Goal: Information Seeking & Learning: Check status

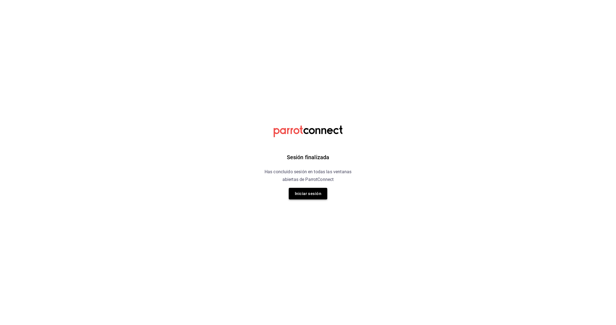
click at [312, 191] on button "Iniciar sesión" at bounding box center [308, 194] width 39 height 12
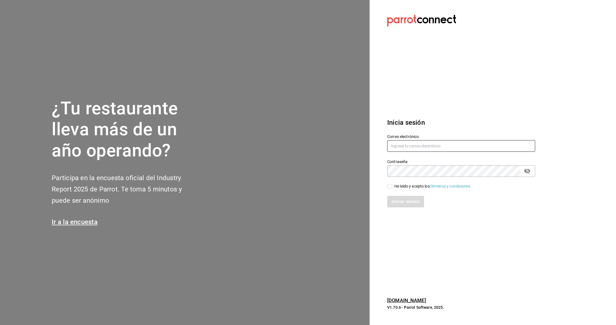
type input "[DOMAIN_NAME][EMAIL_ADDRESS][DOMAIN_NAME]"
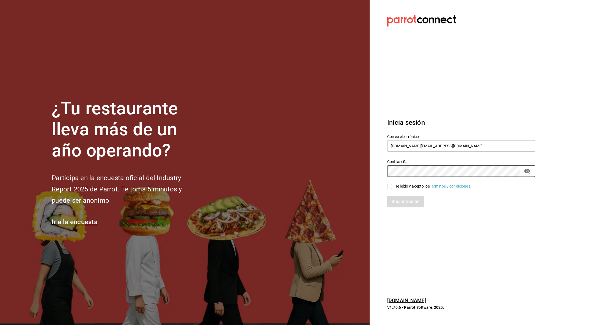
click at [392, 185] on input "He leído y acepto los Términos y condiciones." at bounding box center [389, 186] width 5 height 5
checkbox input "true"
click at [399, 204] on button "Iniciar sesión" at bounding box center [405, 202] width 37 height 12
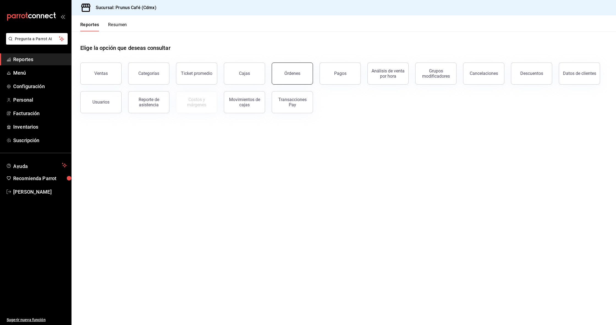
click at [304, 75] on button "Órdenes" at bounding box center [292, 73] width 41 height 22
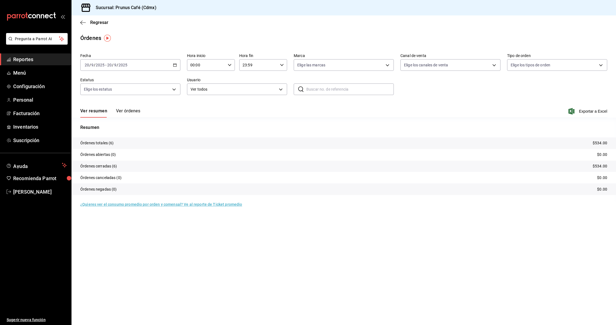
click at [122, 110] on button "Ver órdenes" at bounding box center [128, 112] width 24 height 9
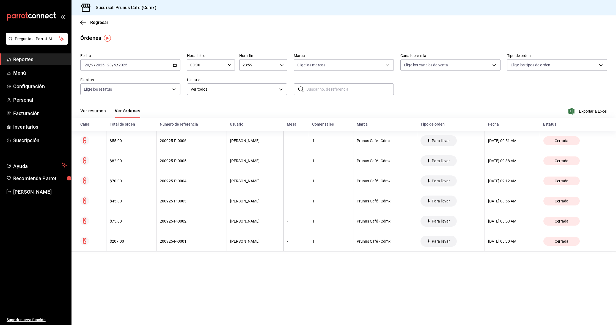
click at [80, 18] on div "Regresar" at bounding box center [344, 22] width 545 height 14
click at [81, 22] on icon "button" at bounding box center [83, 22] width 6 height 5
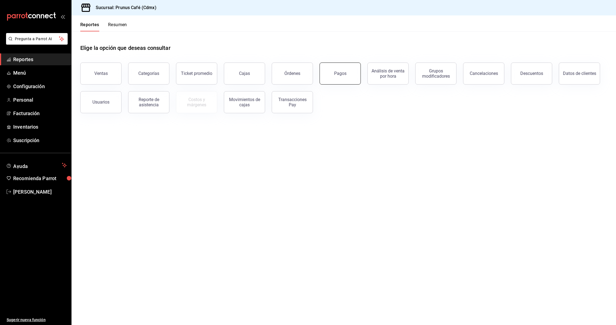
click at [342, 75] on div "Pagos" at bounding box center [340, 73] width 12 height 5
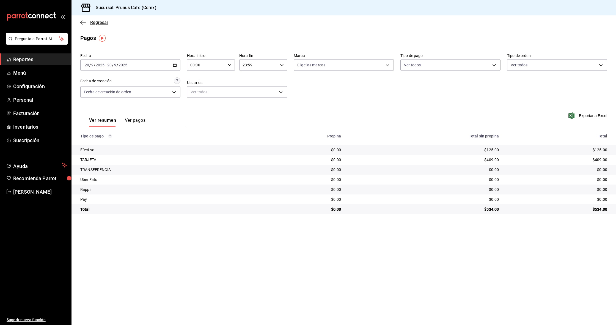
click at [84, 21] on icon "button" at bounding box center [83, 22] width 6 height 5
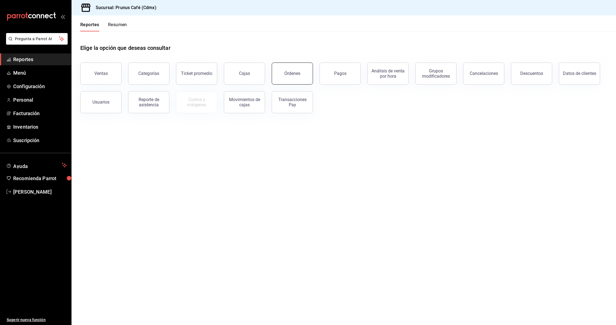
click at [308, 78] on button "Órdenes" at bounding box center [292, 73] width 41 height 22
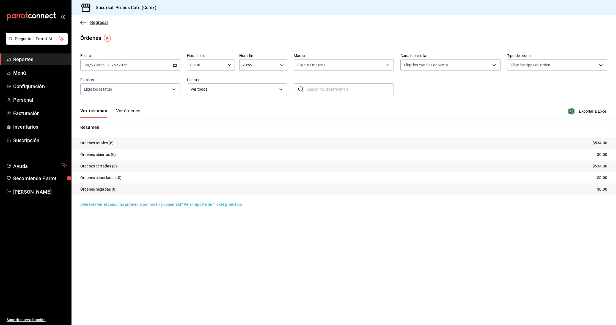
click at [84, 21] on icon "button" at bounding box center [83, 22] width 6 height 5
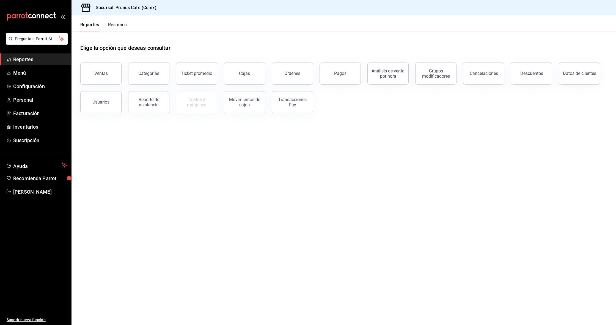
click at [122, 26] on button "Resumen" at bounding box center [117, 26] width 19 height 9
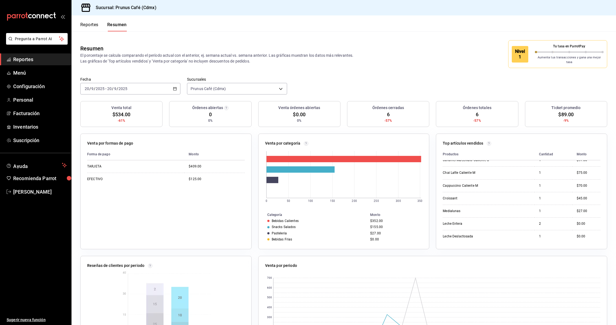
click at [38, 52] on li "Pregunta a Parrot AI" at bounding box center [35, 43] width 67 height 20
click at [36, 59] on span "Reportes" at bounding box center [40, 59] width 54 height 7
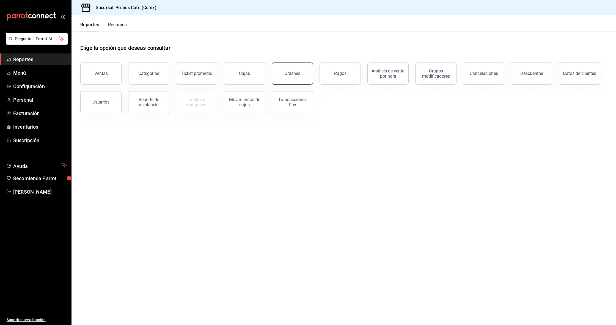
click at [284, 71] on button "Órdenes" at bounding box center [292, 73] width 41 height 22
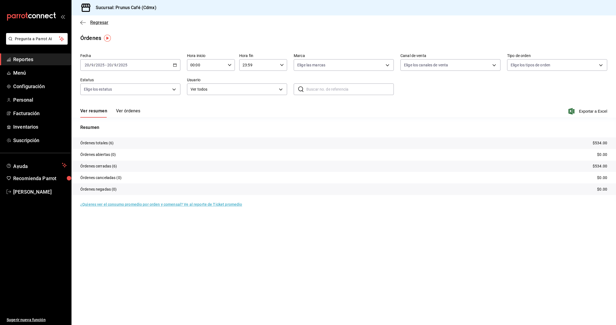
click at [81, 21] on icon "button" at bounding box center [83, 22] width 6 height 5
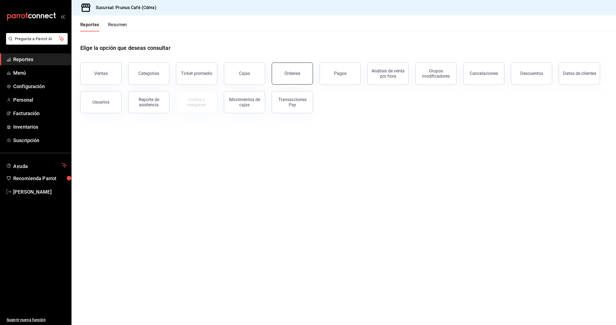
click at [291, 76] on button "Órdenes" at bounding box center [292, 73] width 41 height 22
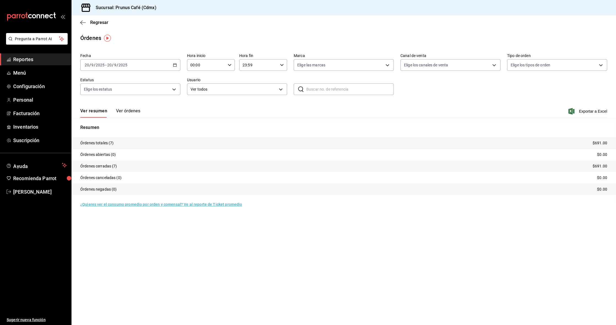
click at [131, 111] on button "Ver órdenes" at bounding box center [128, 112] width 24 height 9
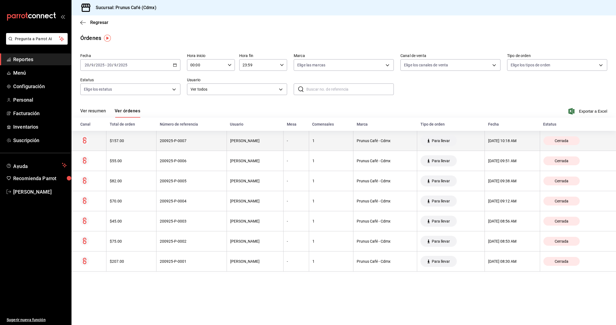
click at [135, 144] on th "$157.00" at bounding box center [131, 141] width 50 height 20
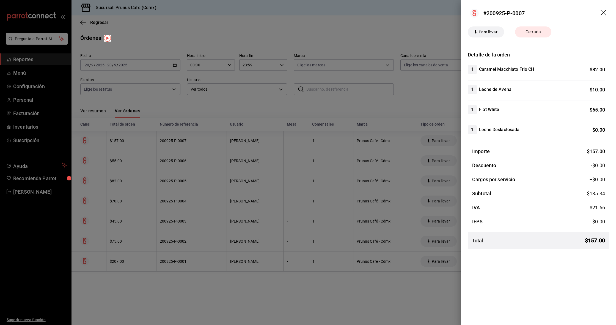
click at [603, 10] on icon "drag" at bounding box center [604, 13] width 7 height 7
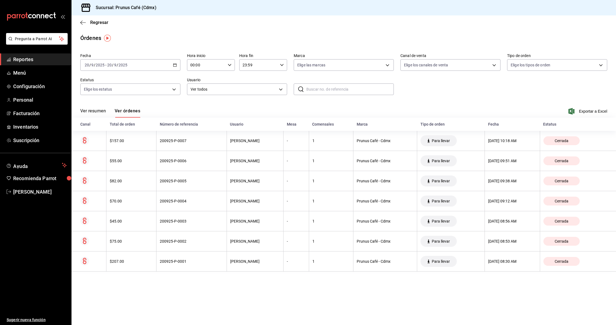
click at [82, 25] on div "Regresar" at bounding box center [344, 22] width 545 height 14
click at [81, 23] on icon "button" at bounding box center [83, 22] width 6 height 0
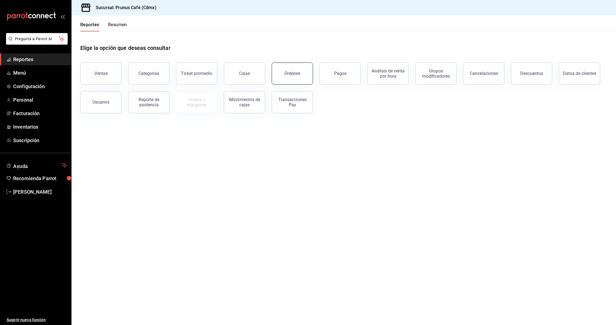
click at [292, 72] on div "Órdenes" at bounding box center [292, 73] width 16 height 5
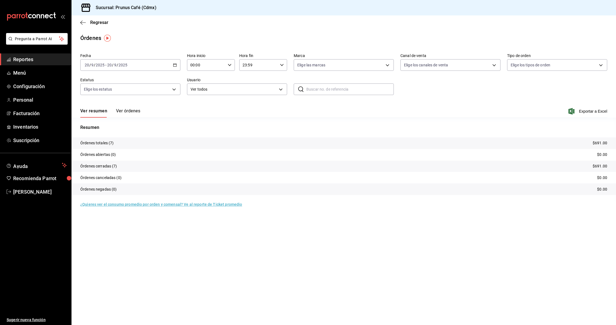
click at [129, 114] on button "Ver órdenes" at bounding box center [128, 112] width 24 height 9
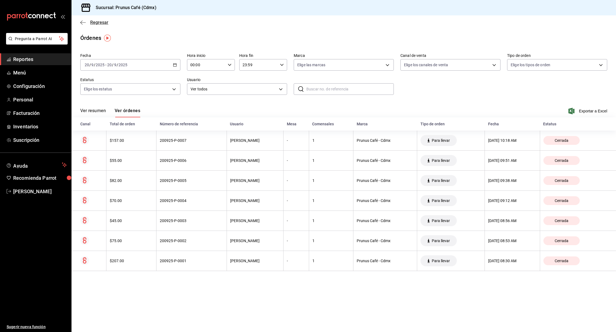
click at [82, 24] on icon "button" at bounding box center [83, 22] width 6 height 5
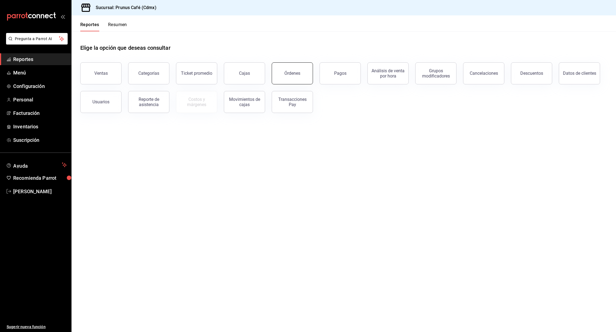
click at [292, 72] on div "Órdenes" at bounding box center [292, 73] width 16 height 5
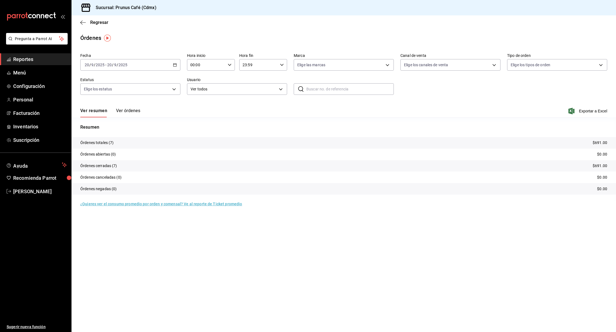
click at [128, 111] on button "Ver órdenes" at bounding box center [128, 112] width 24 height 9
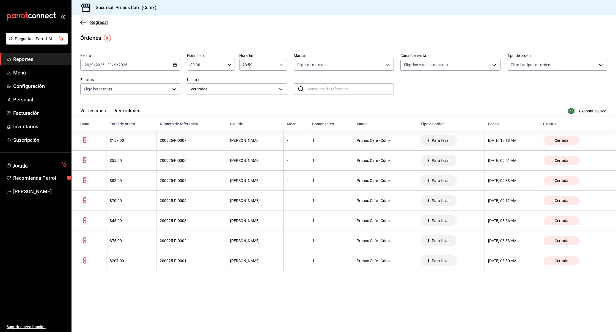
click at [83, 23] on icon "button" at bounding box center [83, 22] width 6 height 0
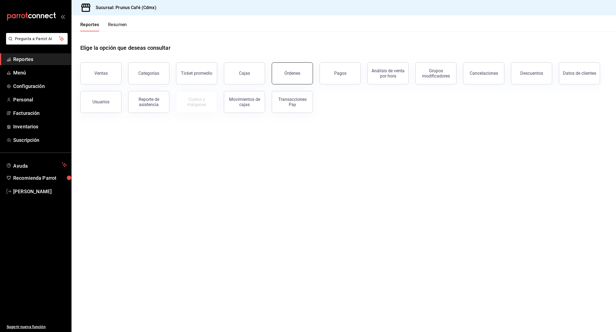
click at [291, 74] on div "Órdenes" at bounding box center [292, 73] width 16 height 5
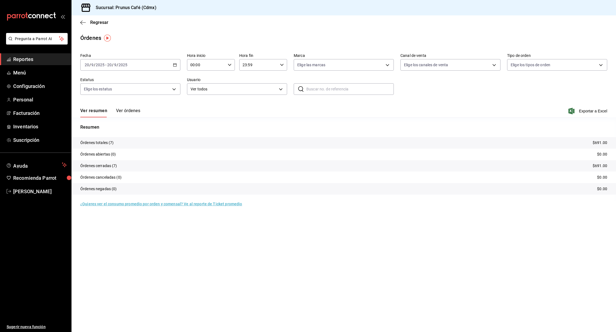
click at [131, 110] on button "Ver órdenes" at bounding box center [128, 112] width 24 height 9
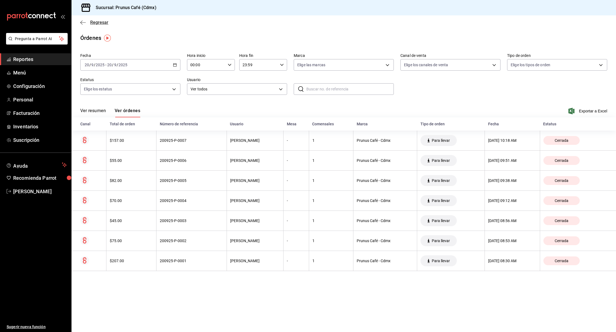
click at [81, 20] on icon "button" at bounding box center [83, 22] width 6 height 5
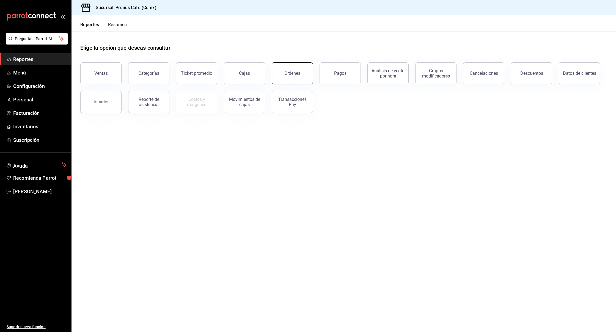
click at [285, 70] on button "Órdenes" at bounding box center [292, 73] width 41 height 22
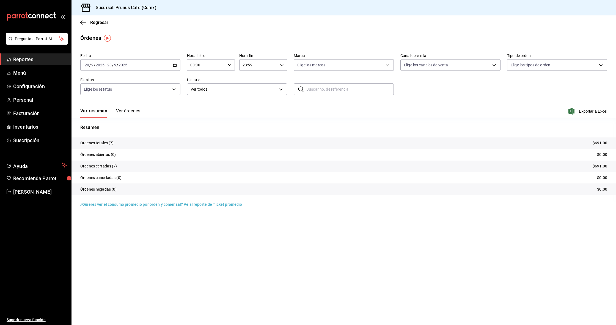
click at [120, 109] on button "Ver órdenes" at bounding box center [128, 112] width 24 height 9
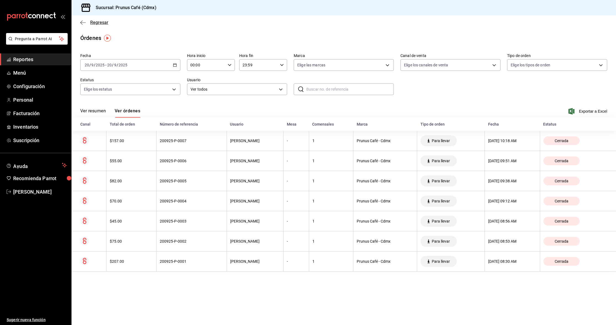
click at [83, 22] on icon "button" at bounding box center [83, 22] width 6 height 5
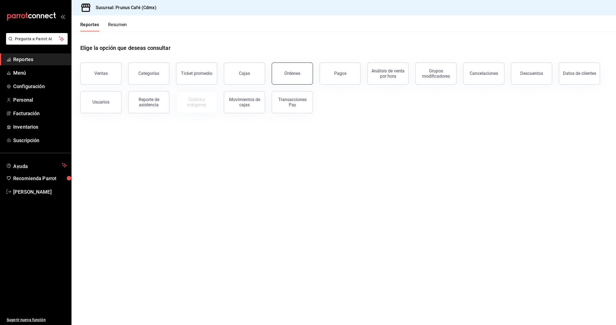
click at [292, 72] on div "Órdenes" at bounding box center [292, 73] width 16 height 5
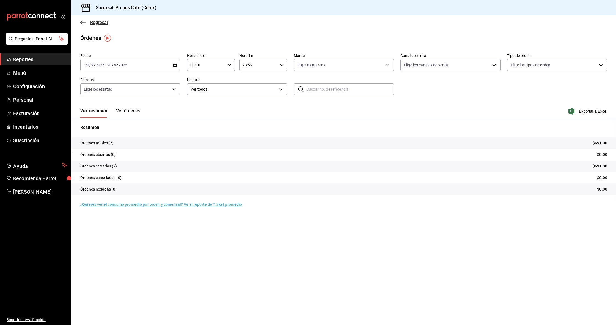
click at [83, 24] on icon "button" at bounding box center [83, 22] width 6 height 5
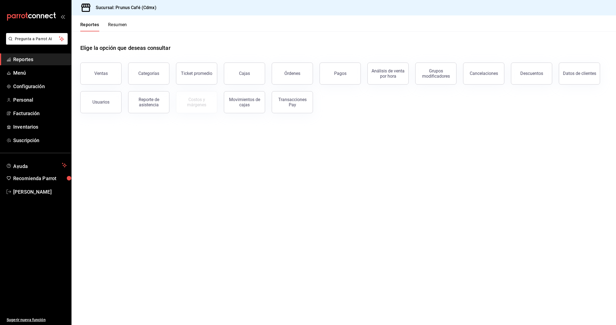
click at [116, 22] on div "Reportes Resumen" at bounding box center [100, 23] width 56 height 16
click at [119, 24] on button "Resumen" at bounding box center [117, 26] width 19 height 9
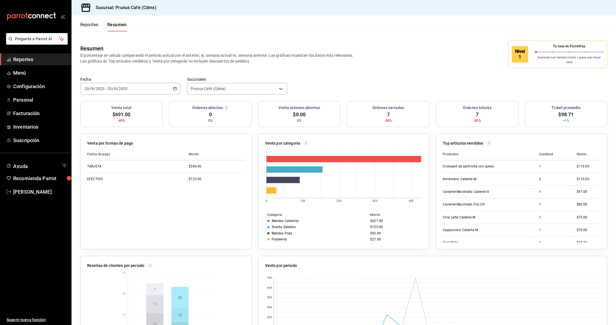
click at [107, 86] on input "20" at bounding box center [109, 88] width 5 height 4
click at [157, 85] on div "[DATE] [DATE] - [DATE] [DATE]" at bounding box center [130, 89] width 100 height 12
click at [116, 127] on span "Semana actual" at bounding box center [106, 130] width 43 height 6
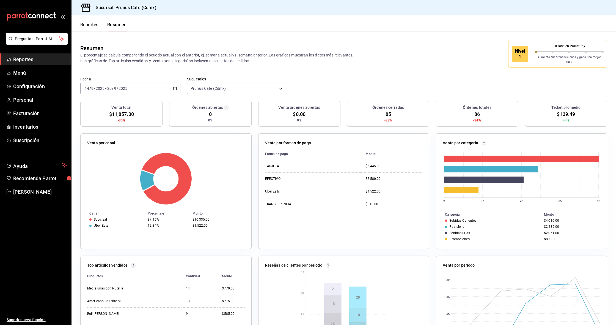
click at [166, 83] on div "[DATE] [DATE] - [DATE] [DATE]" at bounding box center [130, 89] width 100 height 12
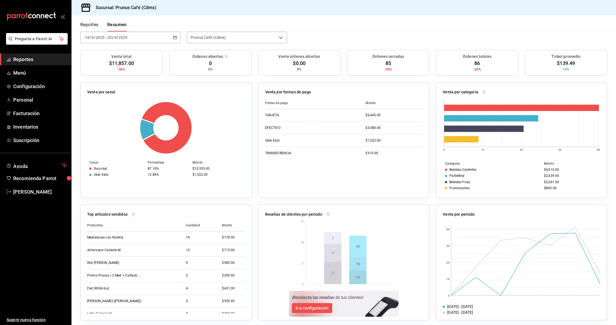
click at [348, 37] on div "Fecha [DATE] [DATE] - [DATE] [DATE] Sucursales Prunus Café (Cdmx) [object Objec…" at bounding box center [344, 38] width 545 height 24
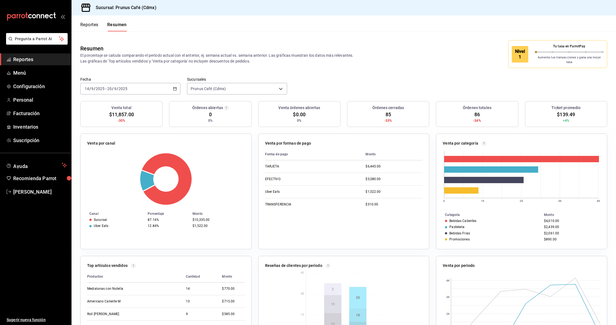
click at [91, 25] on button "Reportes" at bounding box center [89, 26] width 18 height 9
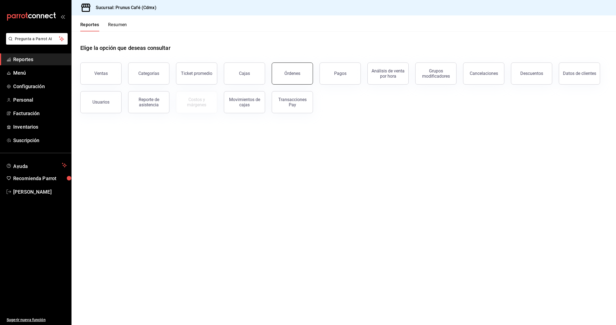
click at [295, 74] on div "Órdenes" at bounding box center [292, 73] width 16 height 5
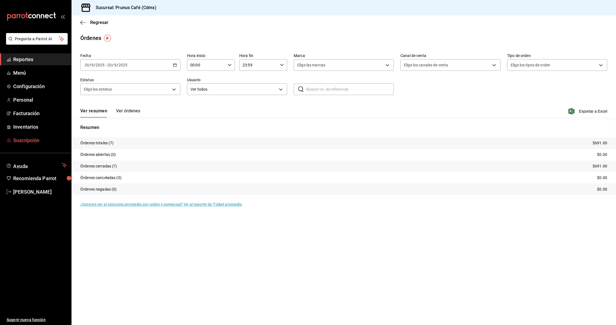
click at [40, 141] on span "Suscripción" at bounding box center [40, 139] width 54 height 7
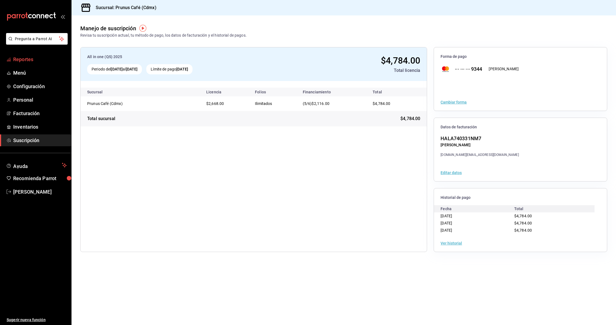
click at [32, 64] on link "Reportes" at bounding box center [35, 59] width 71 height 12
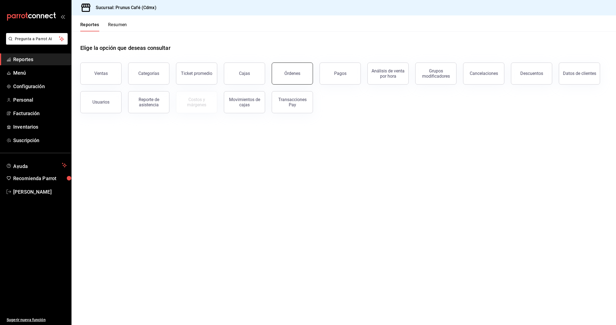
click at [280, 70] on button "Órdenes" at bounding box center [292, 73] width 41 height 22
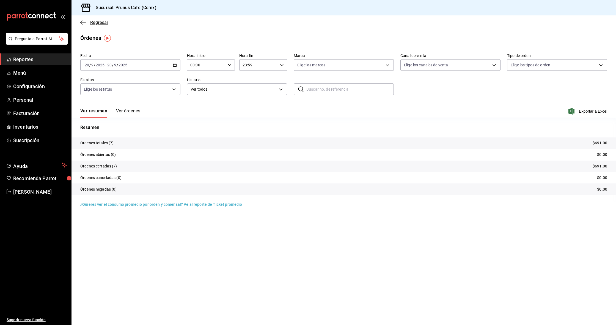
click at [84, 22] on icon "button" at bounding box center [83, 22] width 6 height 5
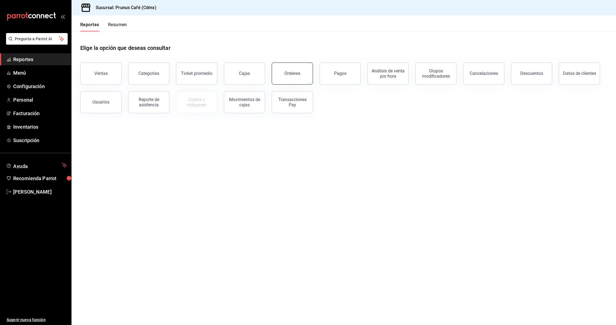
click at [292, 80] on button "Órdenes" at bounding box center [292, 73] width 41 height 22
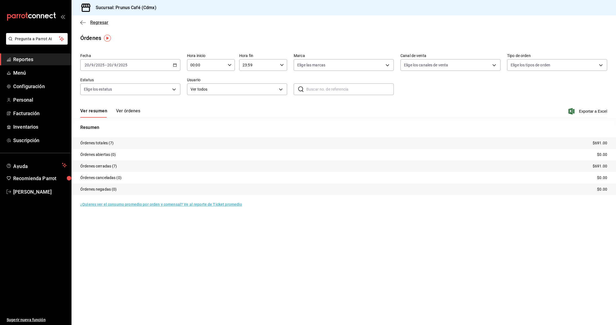
click at [82, 22] on icon "button" at bounding box center [83, 22] width 6 height 5
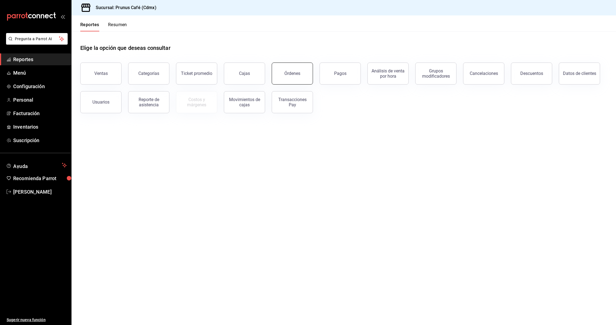
click at [308, 82] on button "Órdenes" at bounding box center [292, 73] width 41 height 22
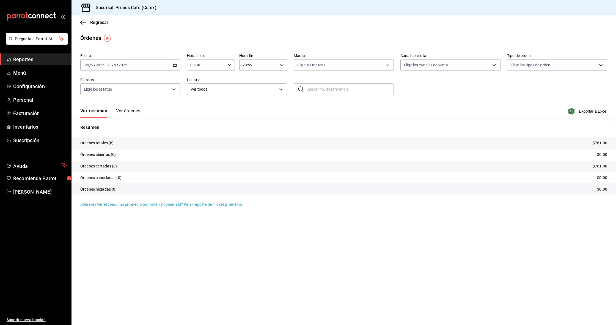
click at [124, 108] on div "Ver resumen Ver órdenes Exportar a Excel" at bounding box center [343, 110] width 527 height 16
click at [121, 110] on button "Ver órdenes" at bounding box center [128, 112] width 24 height 9
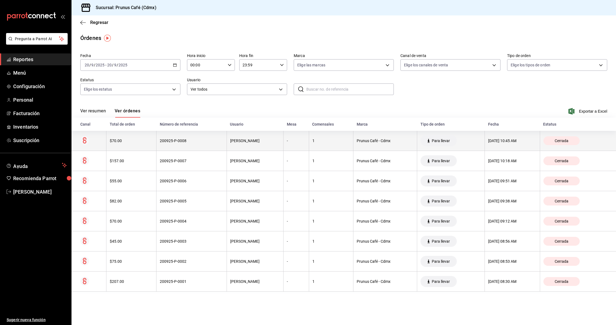
click at [121, 139] on div "$70.00" at bounding box center [131, 140] width 43 height 4
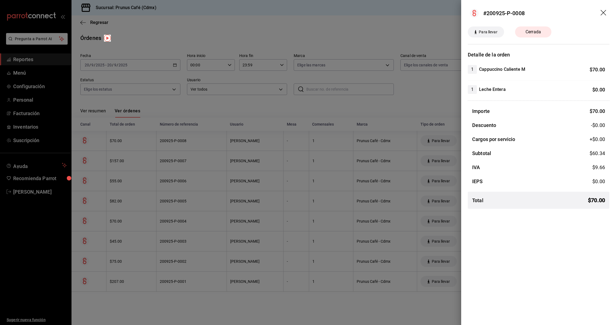
click at [148, 30] on div at bounding box center [308, 162] width 616 height 325
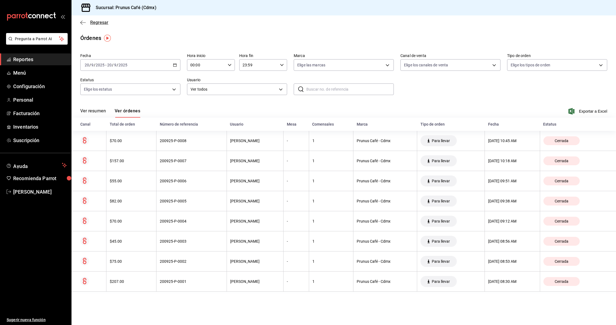
click at [88, 21] on span "Regresar" at bounding box center [94, 22] width 28 height 5
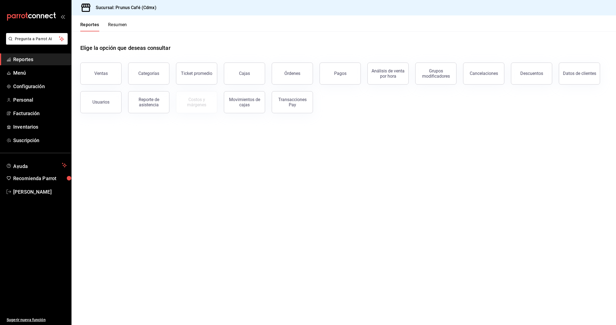
click at [115, 23] on button "Resumen" at bounding box center [117, 26] width 19 height 9
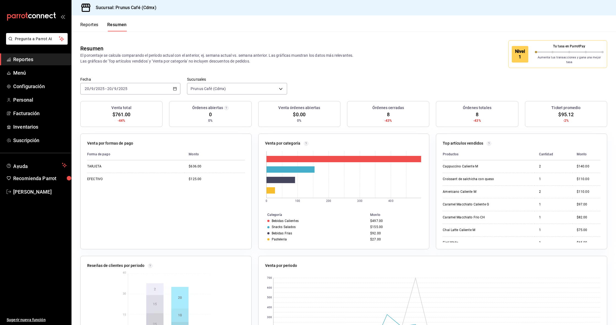
click at [84, 28] on button "Reportes" at bounding box center [89, 26] width 18 height 9
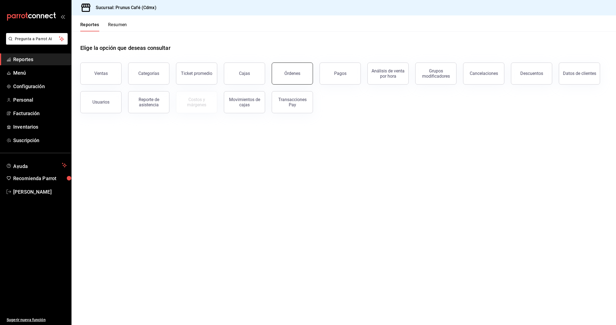
click at [296, 68] on button "Órdenes" at bounding box center [292, 73] width 41 height 22
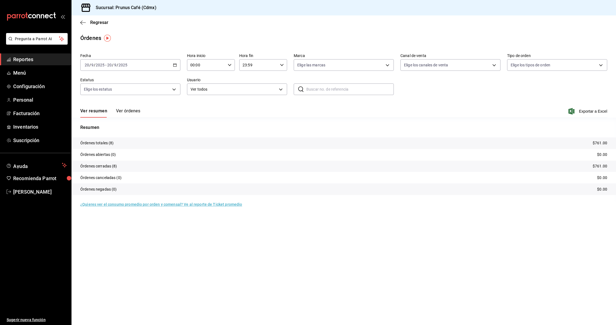
click at [127, 110] on button "Ver órdenes" at bounding box center [128, 112] width 24 height 9
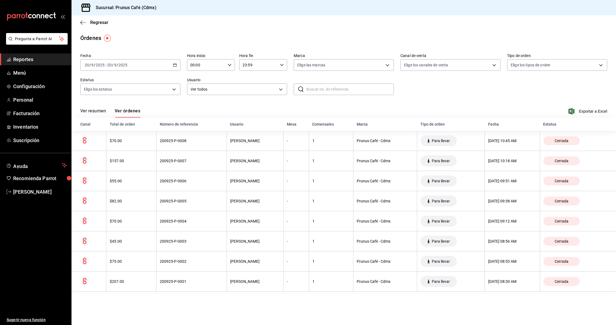
click at [78, 21] on div "Regresar" at bounding box center [344, 22] width 545 height 14
click at [81, 23] on icon "button" at bounding box center [81, 22] width 2 height 4
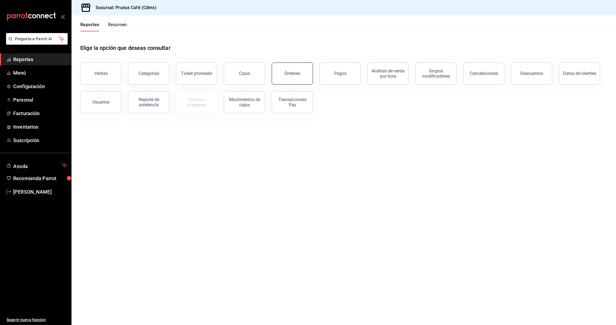
click at [307, 72] on button "Órdenes" at bounding box center [292, 73] width 41 height 22
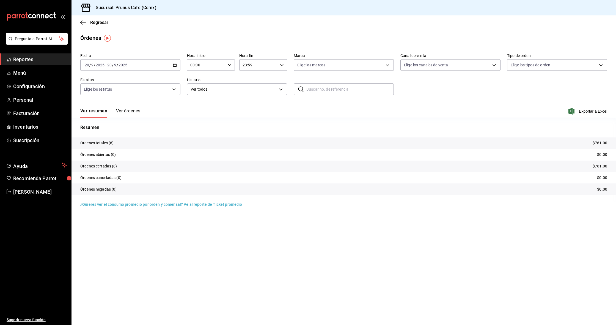
click at [125, 113] on button "Ver órdenes" at bounding box center [128, 112] width 24 height 9
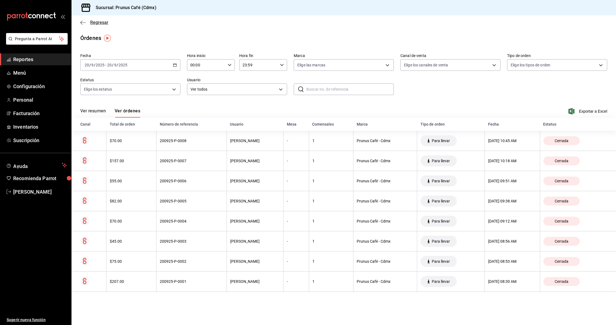
click at [84, 22] on icon "button" at bounding box center [83, 22] width 6 height 5
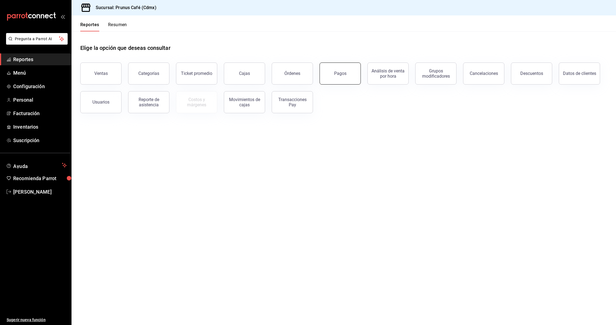
click at [346, 69] on button "Pagos" at bounding box center [340, 73] width 41 height 22
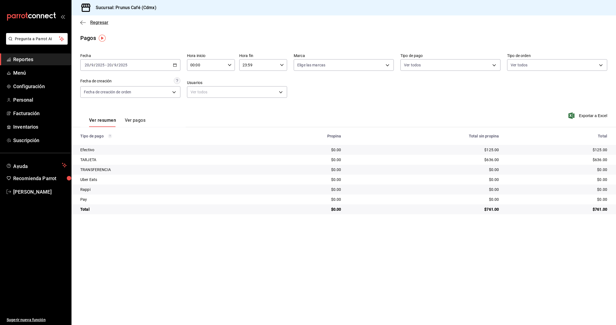
click at [81, 23] on icon "button" at bounding box center [81, 22] width 2 height 4
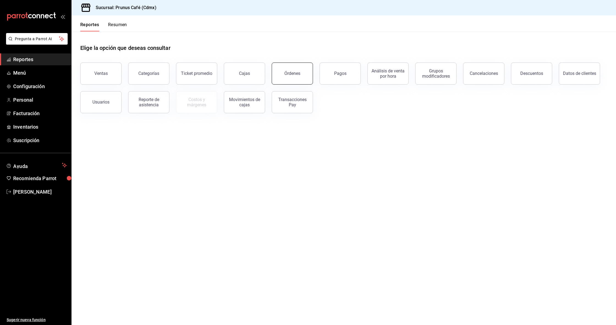
click at [299, 75] on div "Órdenes" at bounding box center [292, 73] width 16 height 5
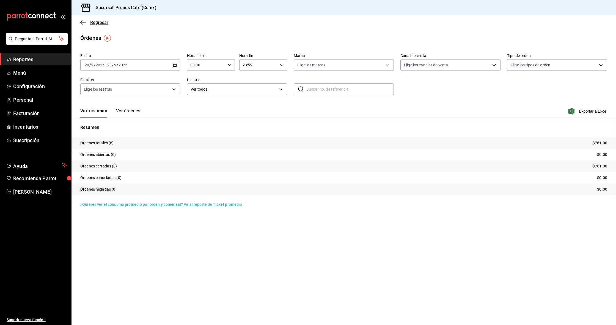
click at [81, 24] on icon "button" at bounding box center [83, 22] width 6 height 5
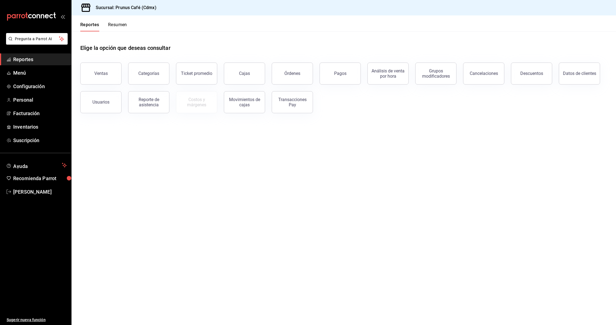
click at [40, 63] on link "Reportes" at bounding box center [35, 59] width 71 height 12
click at [274, 73] on div "Órdenes" at bounding box center [289, 70] width 48 height 29
click at [309, 78] on button "Órdenes" at bounding box center [292, 73] width 41 height 22
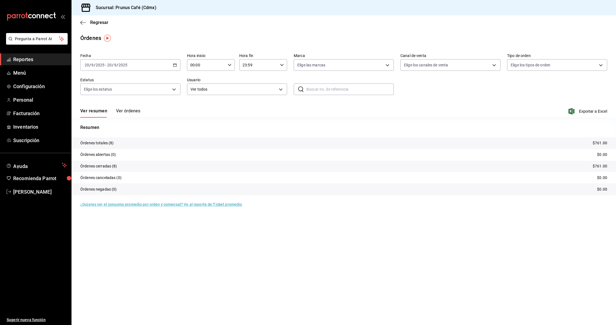
click at [137, 112] on button "Ver órdenes" at bounding box center [128, 112] width 24 height 9
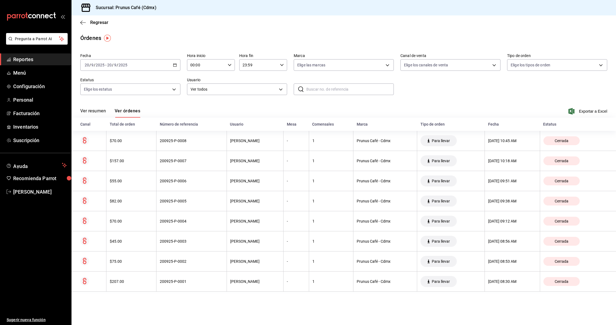
click at [100, 111] on button "Ver resumen" at bounding box center [93, 112] width 26 height 9
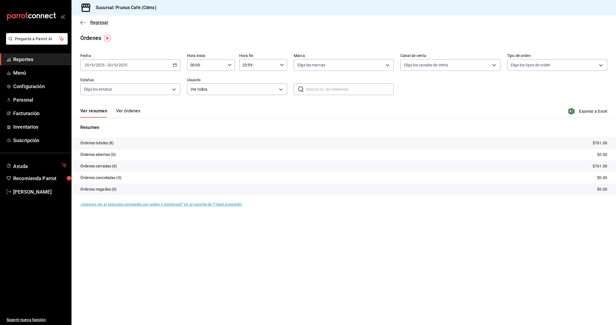
click at [82, 21] on icon "button" at bounding box center [81, 22] width 2 height 4
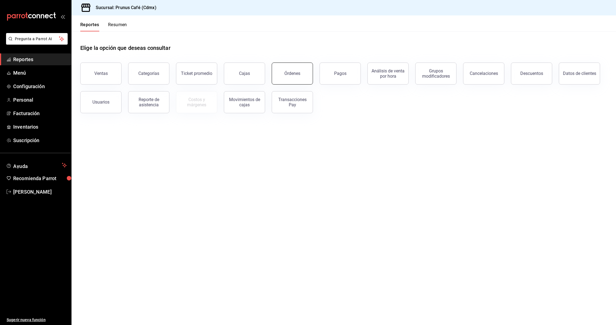
click at [294, 75] on div "Órdenes" at bounding box center [292, 73] width 16 height 5
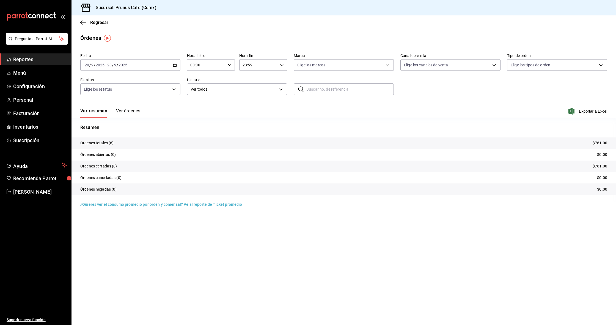
click at [83, 19] on div "Regresar" at bounding box center [344, 22] width 545 height 14
click at [83, 21] on icon "button" at bounding box center [83, 22] width 6 height 5
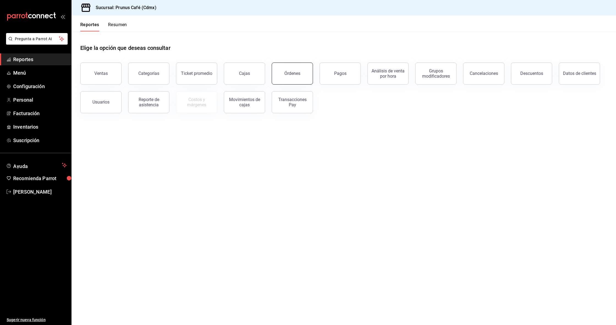
click at [288, 76] on button "Órdenes" at bounding box center [292, 73] width 41 height 22
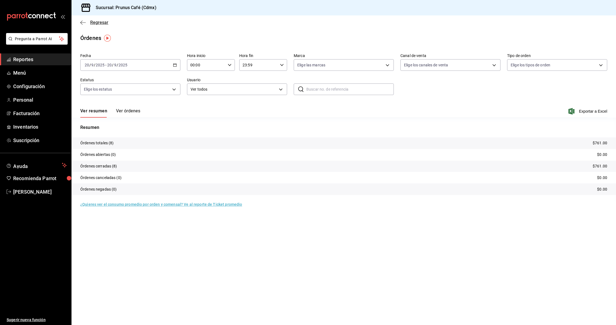
click at [80, 22] on icon "button" at bounding box center [83, 22] width 6 height 5
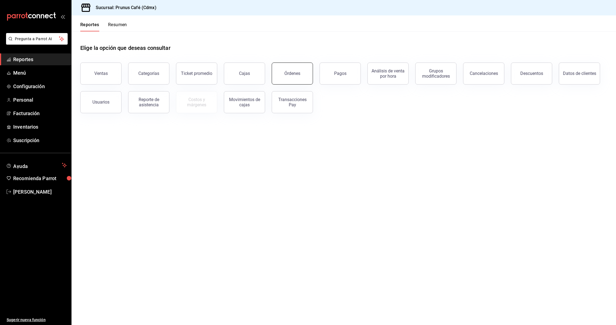
click at [296, 76] on button "Órdenes" at bounding box center [292, 73] width 41 height 22
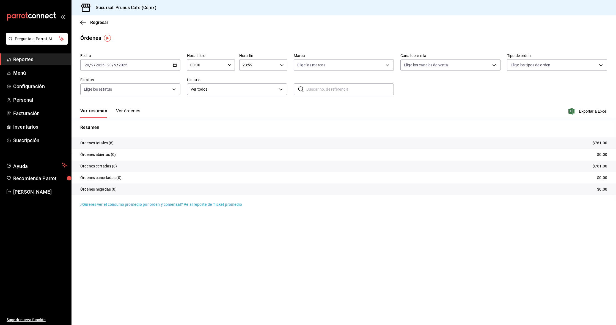
click at [134, 109] on button "Ver órdenes" at bounding box center [128, 112] width 24 height 9
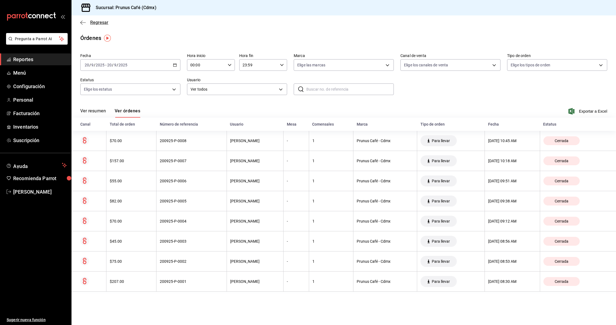
click at [82, 23] on icon "button" at bounding box center [83, 22] width 6 height 0
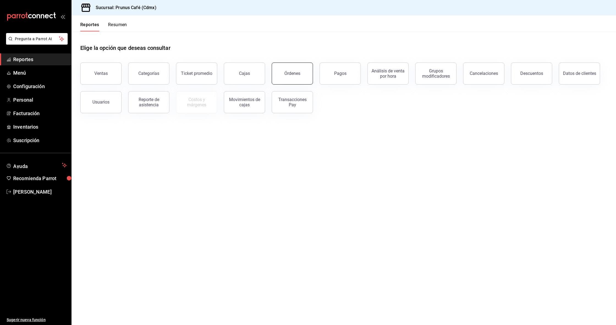
click at [283, 72] on button "Órdenes" at bounding box center [292, 73] width 41 height 22
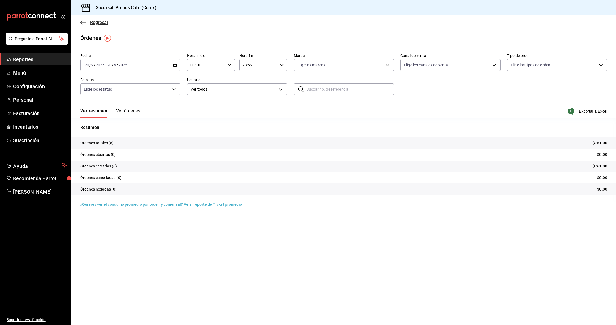
click at [83, 22] on icon "button" at bounding box center [83, 22] width 6 height 5
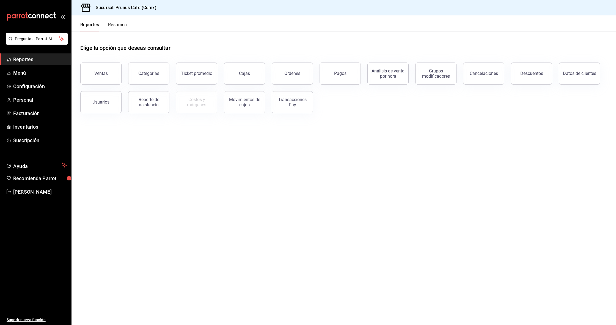
click at [109, 24] on button "Resumen" at bounding box center [117, 26] width 19 height 9
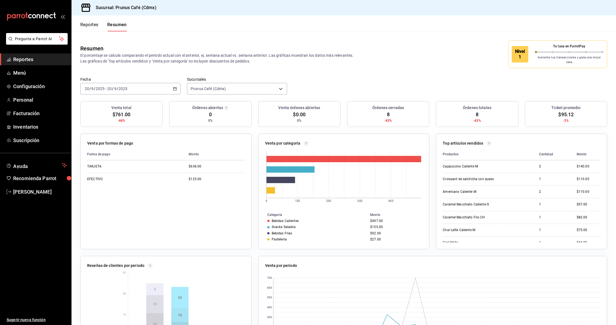
click at [175, 86] on div "[DATE] [DATE] - [DATE] [DATE]" at bounding box center [130, 89] width 100 height 12
click at [142, 86] on div "[DATE] [DATE] - [DATE] [DATE]" at bounding box center [130, 89] width 100 height 12
click at [113, 127] on span "Semana actual" at bounding box center [106, 130] width 43 height 6
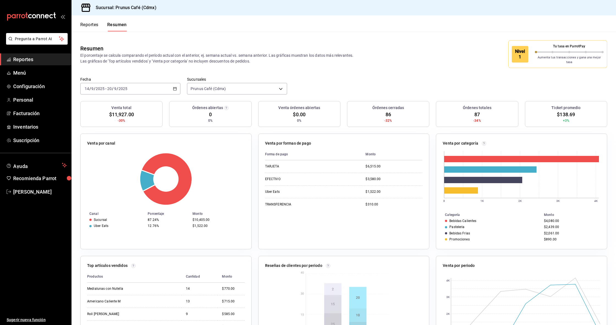
click at [150, 86] on div "[DATE] [DATE] - [DATE] [DATE]" at bounding box center [130, 89] width 100 height 12
click at [116, 117] on li "Ayer" at bounding box center [106, 117] width 51 height 12
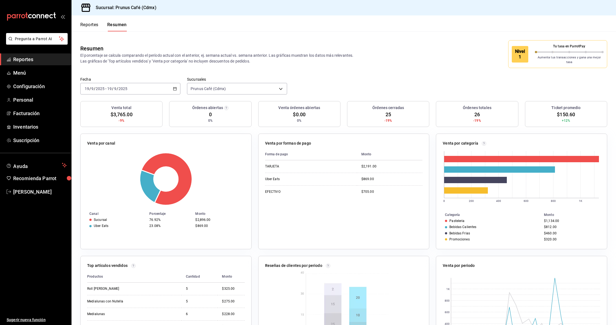
click at [171, 84] on div "[DATE] [DATE] - [DATE] [DATE]" at bounding box center [130, 89] width 100 height 12
click at [308, 70] on div "Resumen El porcentaje se calcula comparando el período actual con el anterior, …" at bounding box center [344, 53] width 545 height 45
click at [44, 60] on span "Reportes" at bounding box center [40, 59] width 54 height 7
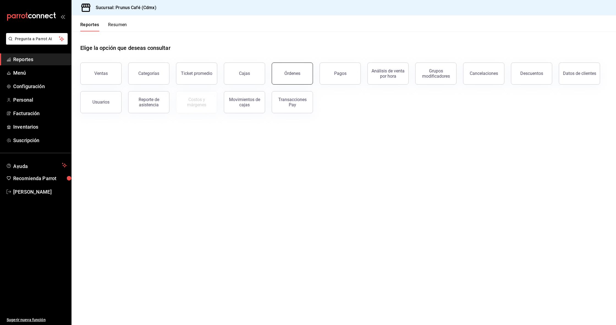
click at [283, 73] on button "Órdenes" at bounding box center [292, 73] width 41 height 22
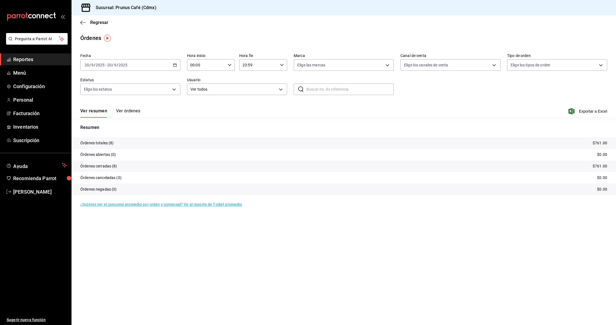
click at [132, 112] on button "Ver órdenes" at bounding box center [128, 112] width 24 height 9
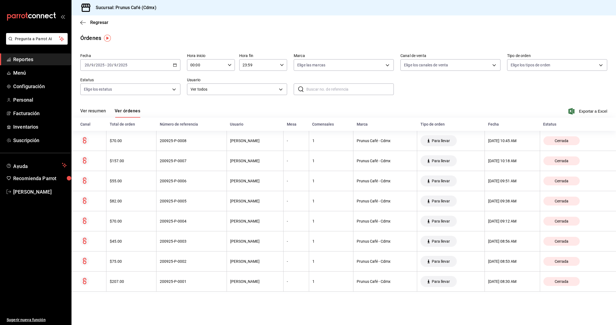
click at [98, 108] on button "Ver resumen" at bounding box center [93, 112] width 26 height 9
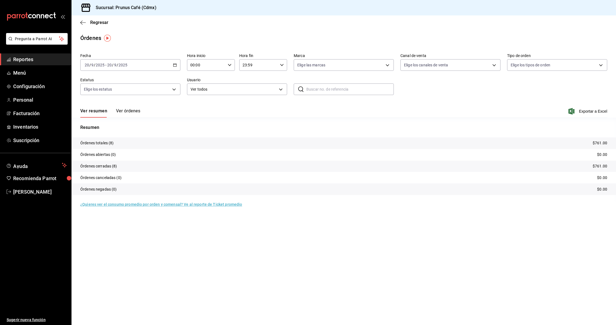
click at [83, 19] on div "Regresar" at bounding box center [344, 22] width 545 height 14
click at [84, 20] on div "Regresar" at bounding box center [344, 22] width 545 height 14
click at [76, 21] on div "Regresar" at bounding box center [344, 22] width 545 height 14
click at [81, 21] on icon "button" at bounding box center [81, 22] width 2 height 4
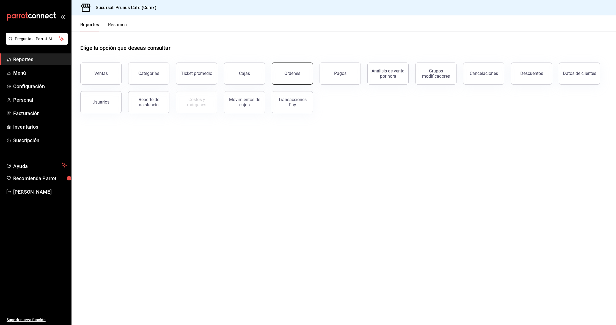
click at [295, 70] on button "Órdenes" at bounding box center [292, 73] width 41 height 22
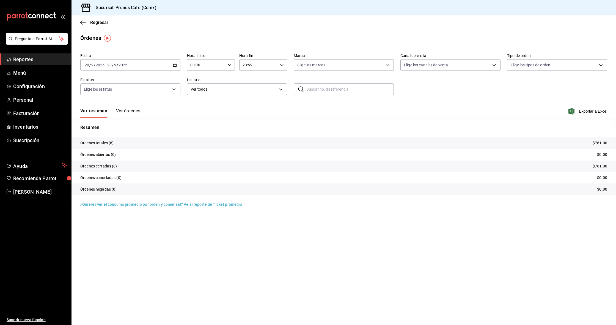
click at [138, 111] on button "Ver órdenes" at bounding box center [128, 112] width 24 height 9
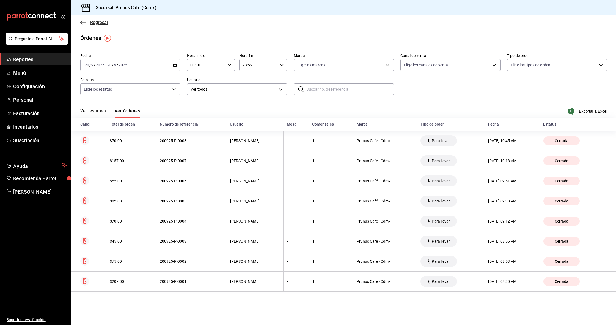
click at [83, 23] on div "Regresar" at bounding box center [344, 22] width 545 height 14
click at [82, 23] on icon "button" at bounding box center [83, 22] width 6 height 0
